Goal: Check status: Check status

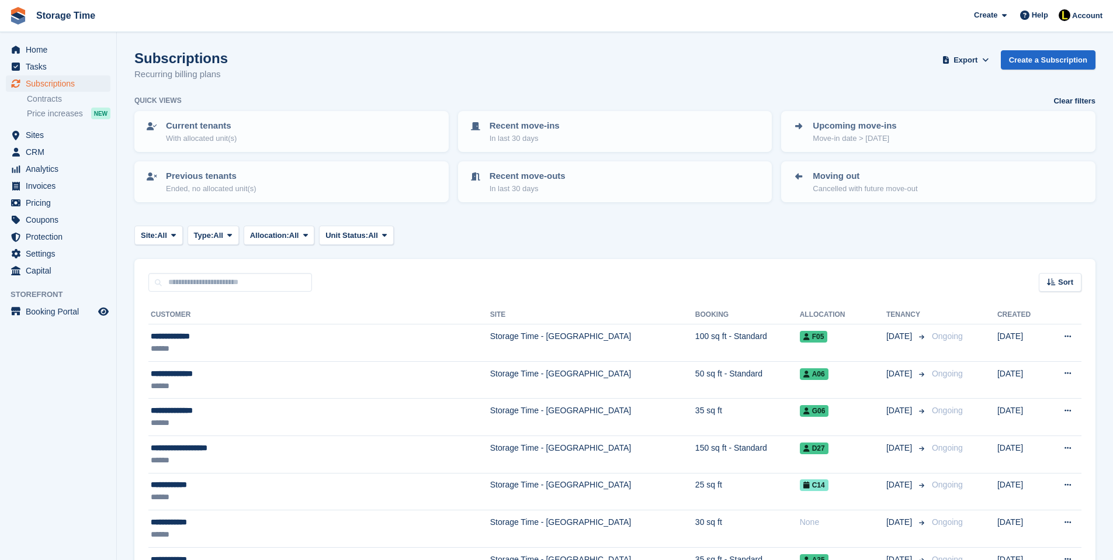
scroll to position [482, 0]
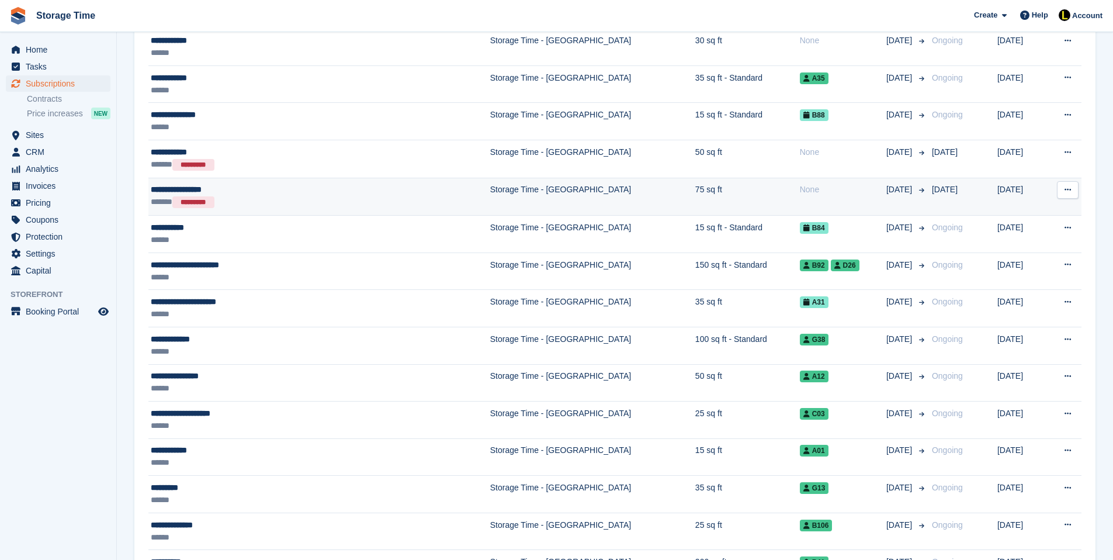
click at [1003, 200] on td "[DATE]" at bounding box center [1022, 197] width 49 height 38
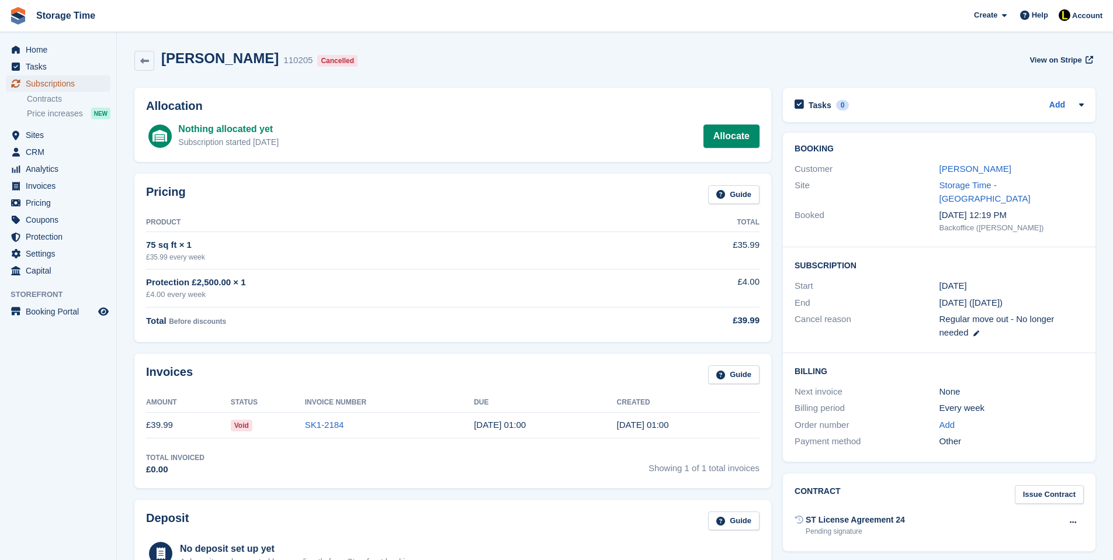
click at [46, 89] on span "Subscriptions" at bounding box center [61, 83] width 70 height 16
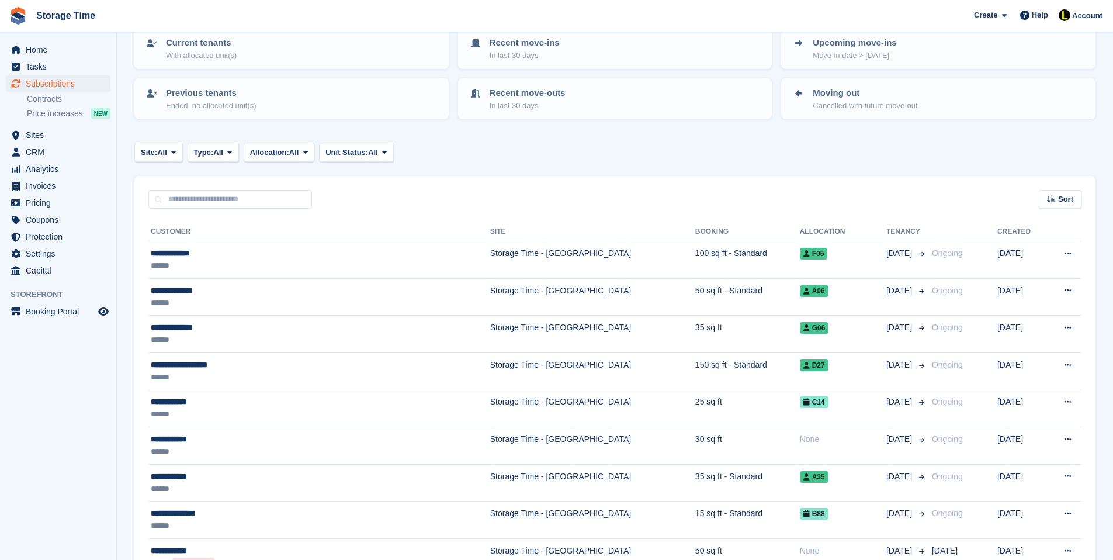
scroll to position [90, 0]
